Goal: Task Accomplishment & Management: Manage account settings

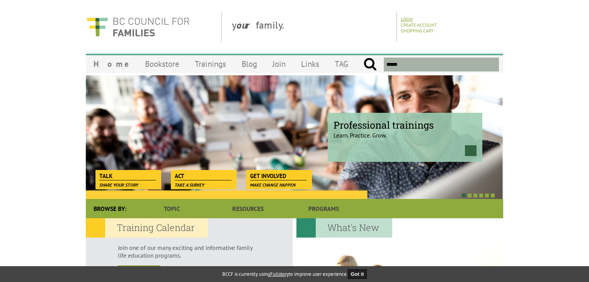
click at [406, 16] on link "Login" at bounding box center [407, 19] width 12 height 6
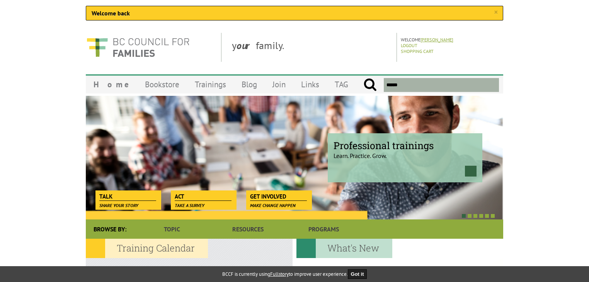
click at [427, 37] on link "[PERSON_NAME]" at bounding box center [436, 40] width 33 height 6
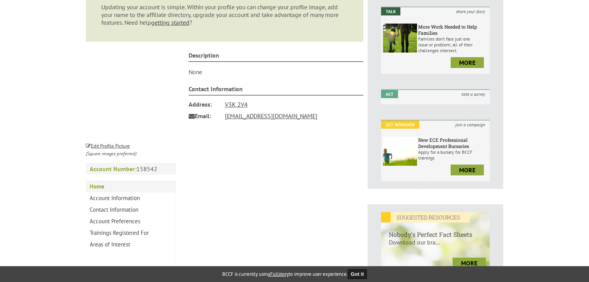
scroll to position [193, 0]
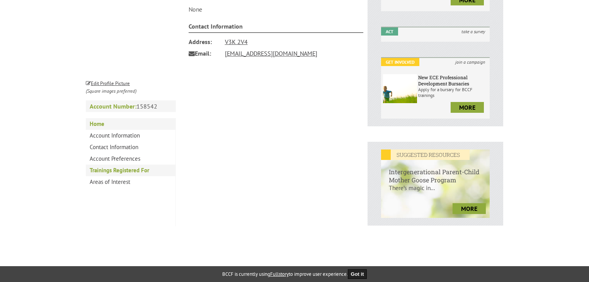
click at [137, 174] on link "Trainings Registered For" at bounding box center [131, 171] width 90 height 12
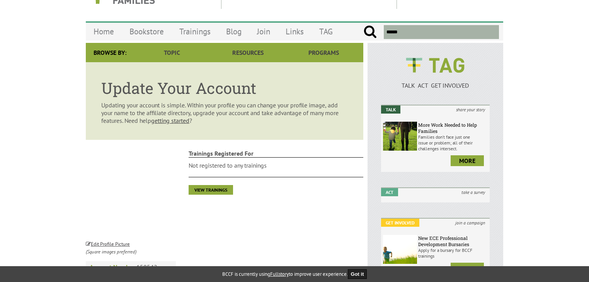
scroll to position [77, 0]
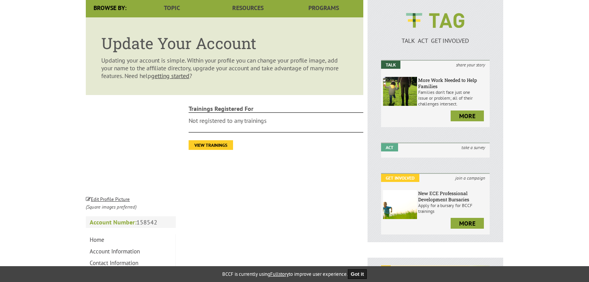
click at [211, 145] on link "View Trainings" at bounding box center [211, 145] width 44 height 10
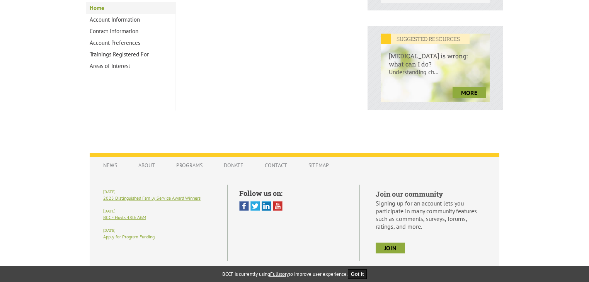
scroll to position [232, 0]
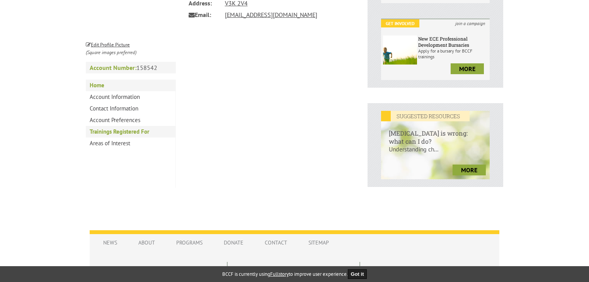
click at [133, 133] on link "Trainings Registered For" at bounding box center [131, 132] width 90 height 12
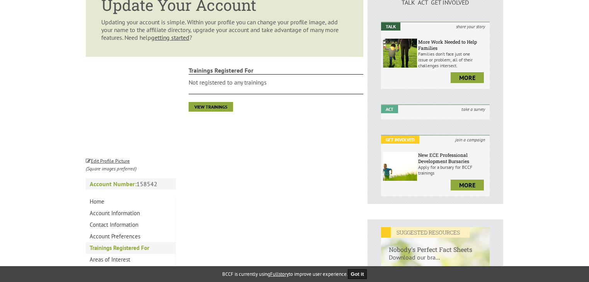
scroll to position [77, 0]
